Goal: Information Seeking & Learning: Learn about a topic

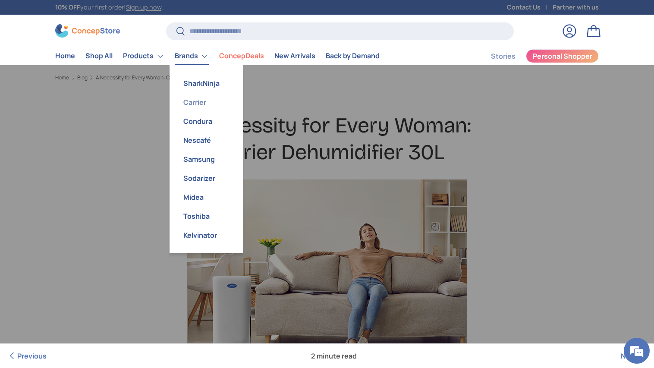
click at [202, 98] on link "Carrier" at bounding box center [206, 102] width 63 height 19
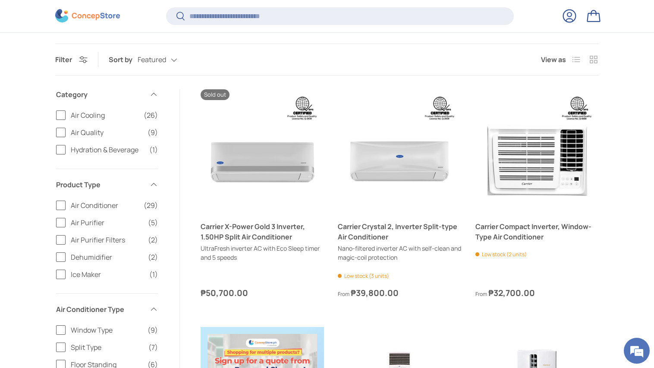
scroll to position [267, 0]
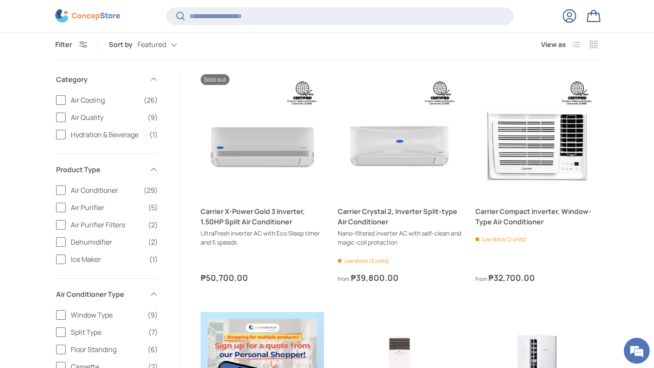
click at [61, 241] on label "Dehumidifier (2)" at bounding box center [107, 242] width 102 height 10
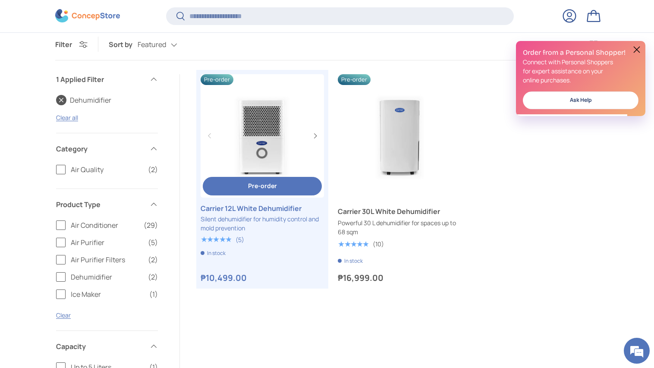
click at [278, 157] on link "Carrier 12L White Dehumidifier" at bounding box center [262, 135] width 123 height 123
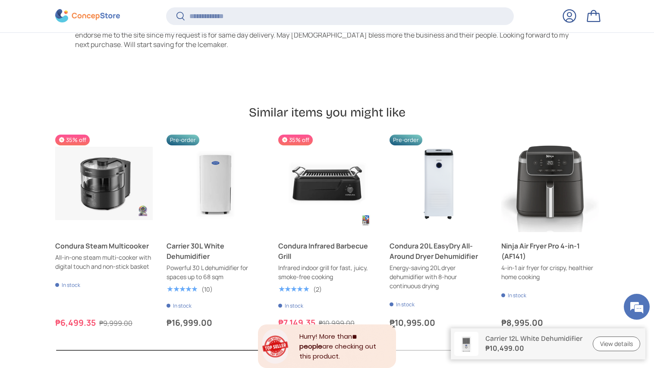
scroll to position [2664, 0]
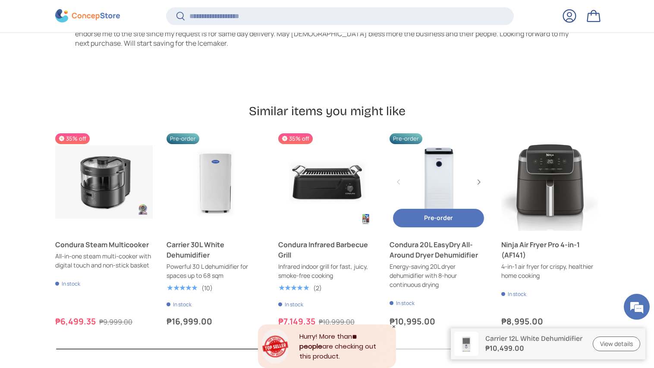
click at [436, 173] on link "Condura 20L EasyDry All-Around Dryer Dehumidifier" at bounding box center [439, 182] width 98 height 98
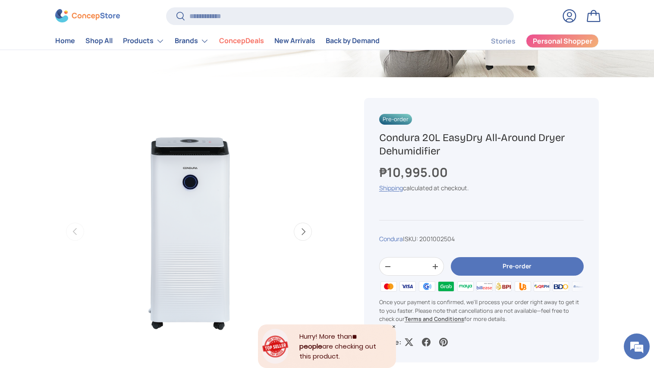
scroll to position [228, 0]
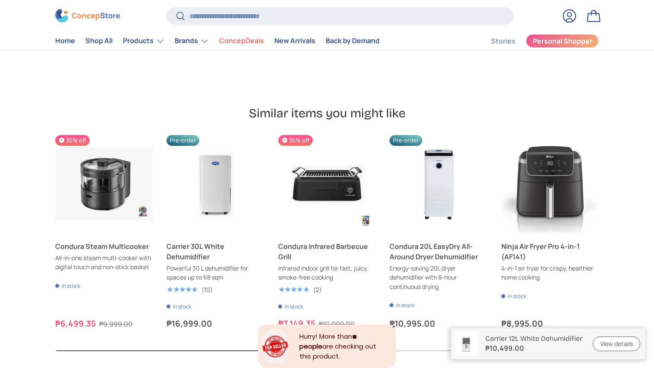
scroll to position [2666, 0]
